Goal: Navigation & Orientation: Find specific page/section

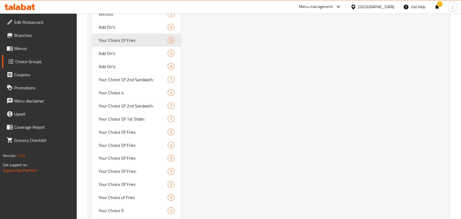
scroll to position [375, 0]
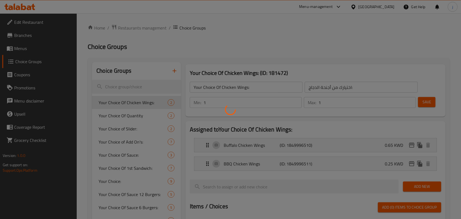
click at [137, 28] on div at bounding box center [230, 109] width 461 height 219
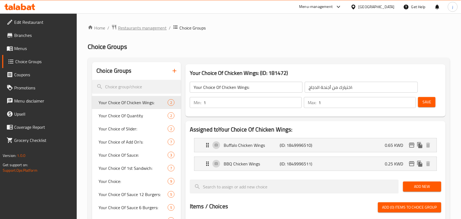
click at [140, 27] on span "Restaurants management" at bounding box center [142, 28] width 49 height 7
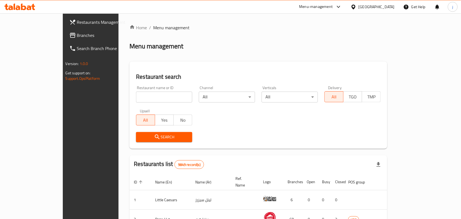
click at [214, 55] on div "Home / Menu management Menu management Restaurant search Restaurant name or ID …" at bounding box center [258, 195] width 258 height 343
